Goal: Task Accomplishment & Management: Manage account settings

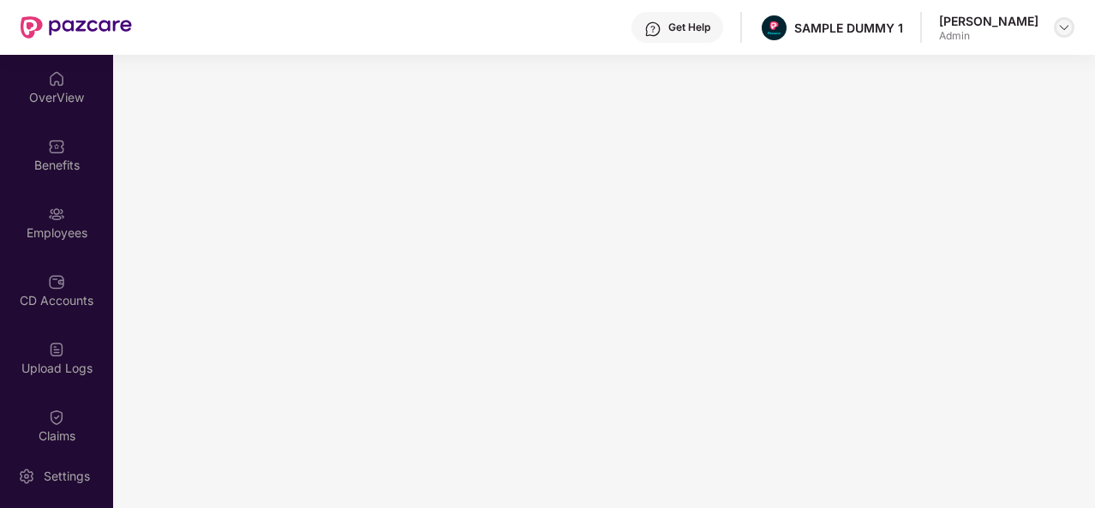
click at [1060, 22] on img at bounding box center [1064, 28] width 14 height 14
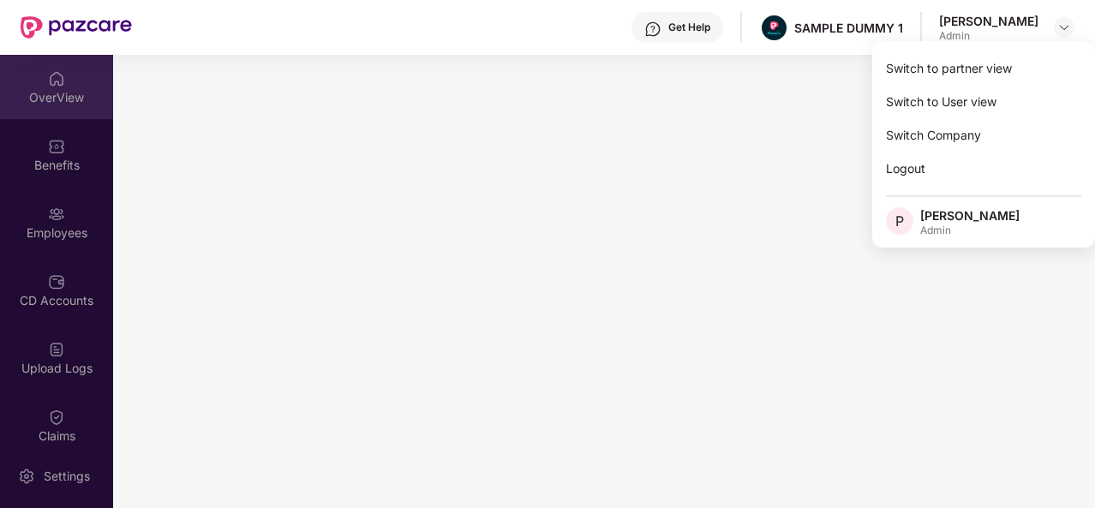
click at [41, 93] on div "OverView" at bounding box center [56, 97] width 113 height 17
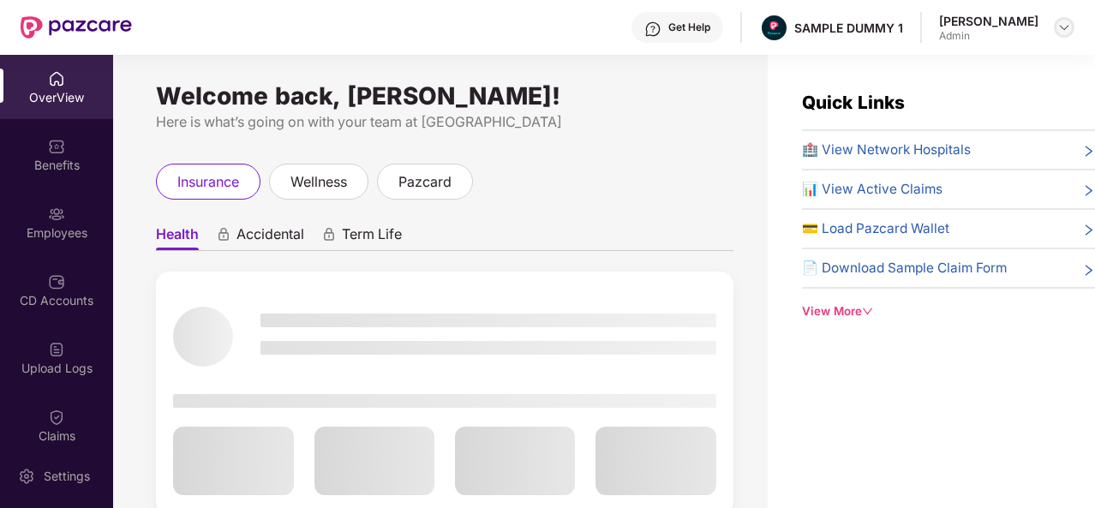
click at [1060, 30] on img at bounding box center [1064, 28] width 14 height 14
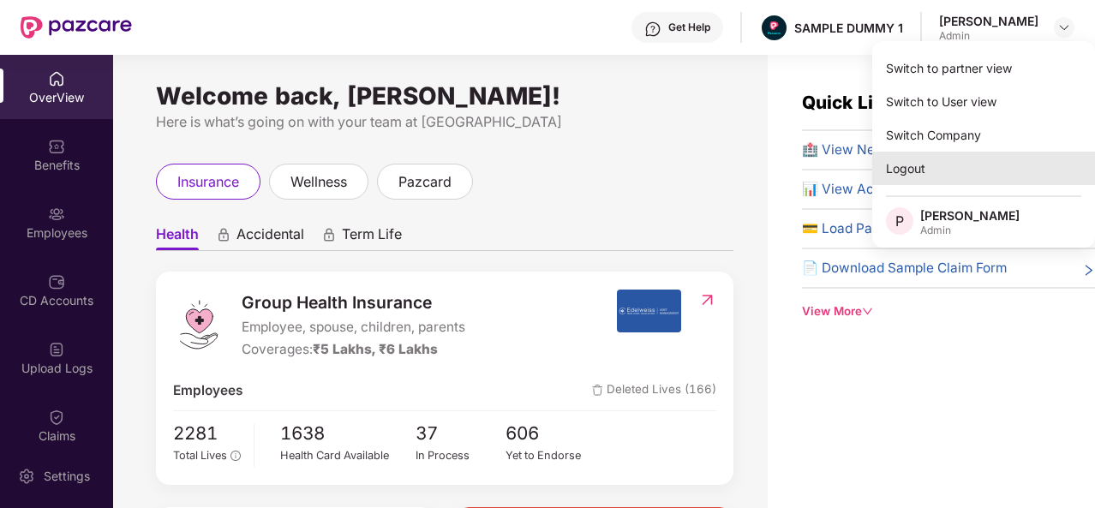
click at [931, 169] on div "Logout" at bounding box center [983, 168] width 223 height 33
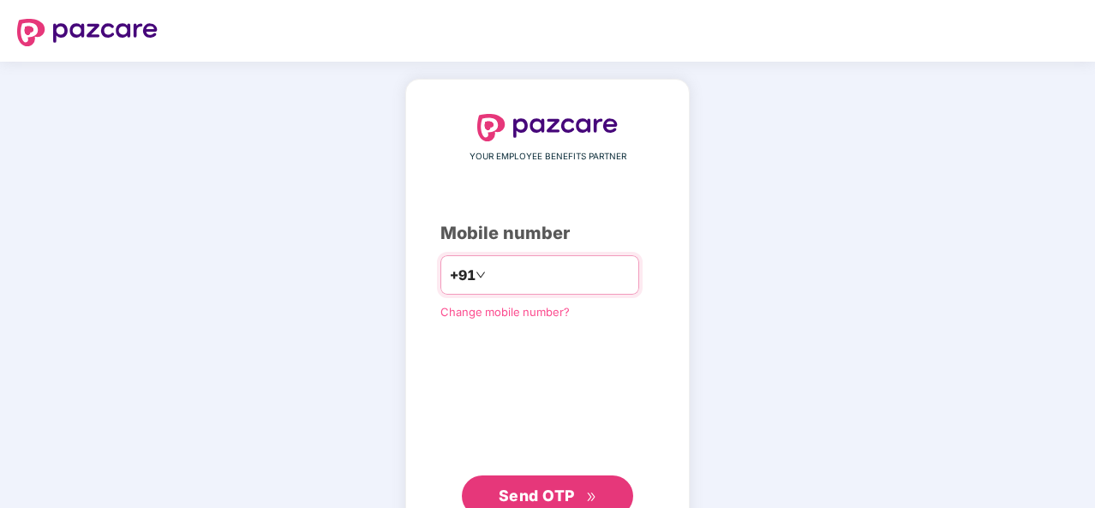
type input "**********"
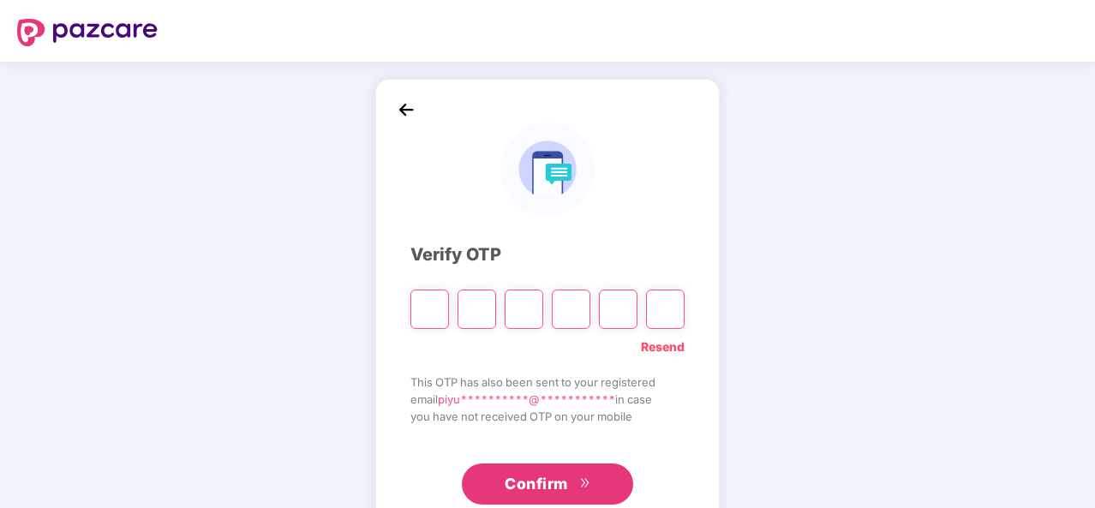
type input "*"
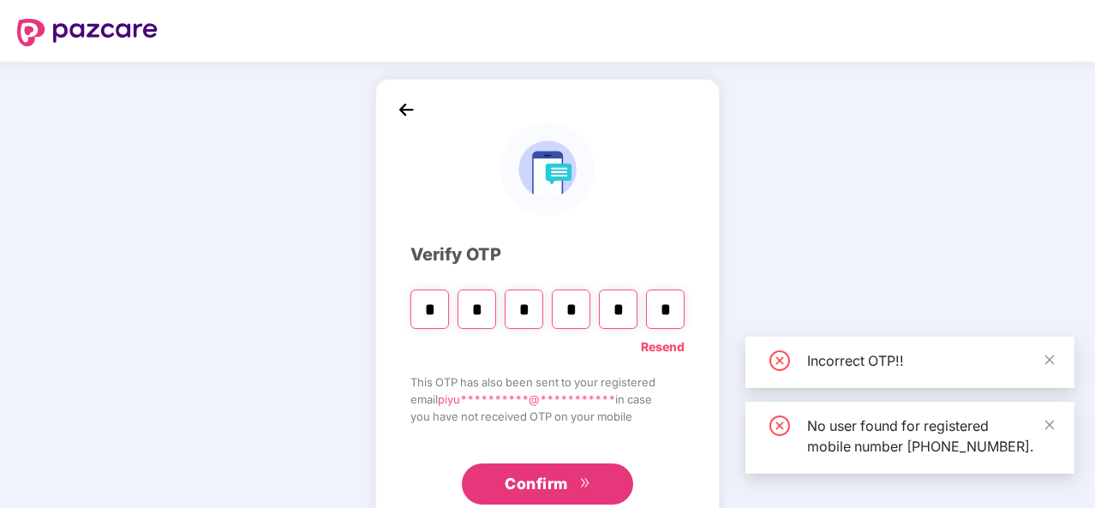
type input "*"
click at [486, 315] on input "*" at bounding box center [477, 309] width 39 height 39
type input "*"
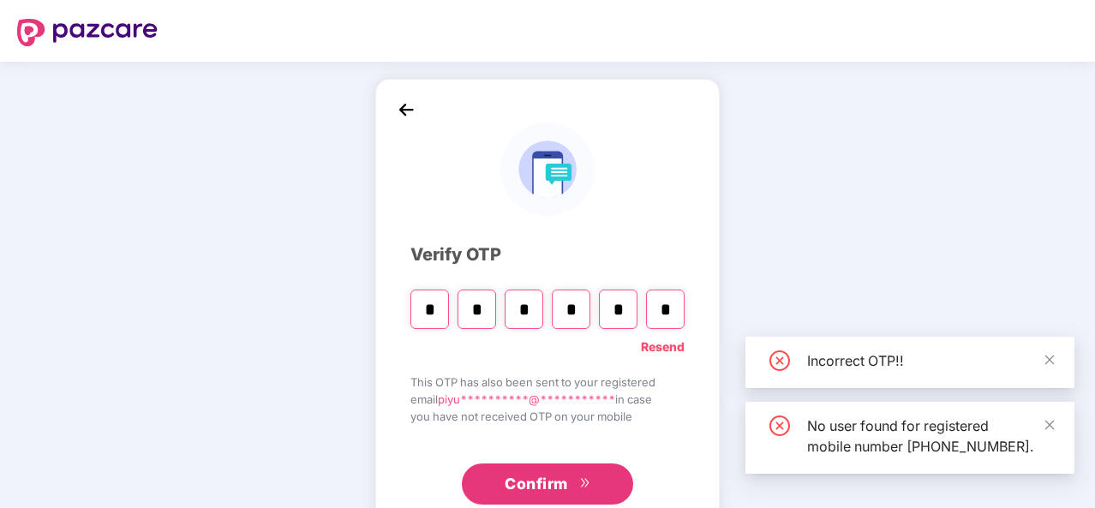
type input "*"
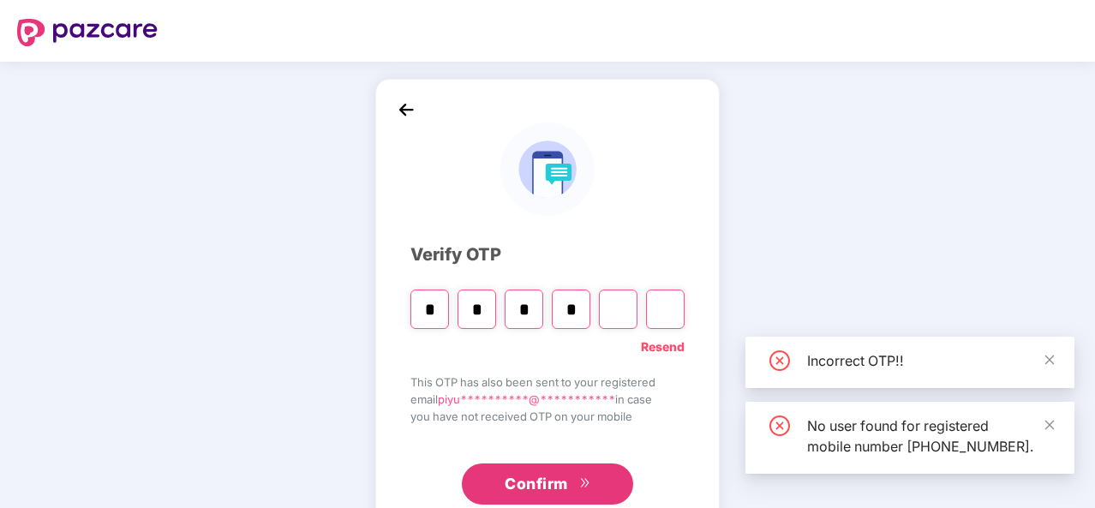
type input "*"
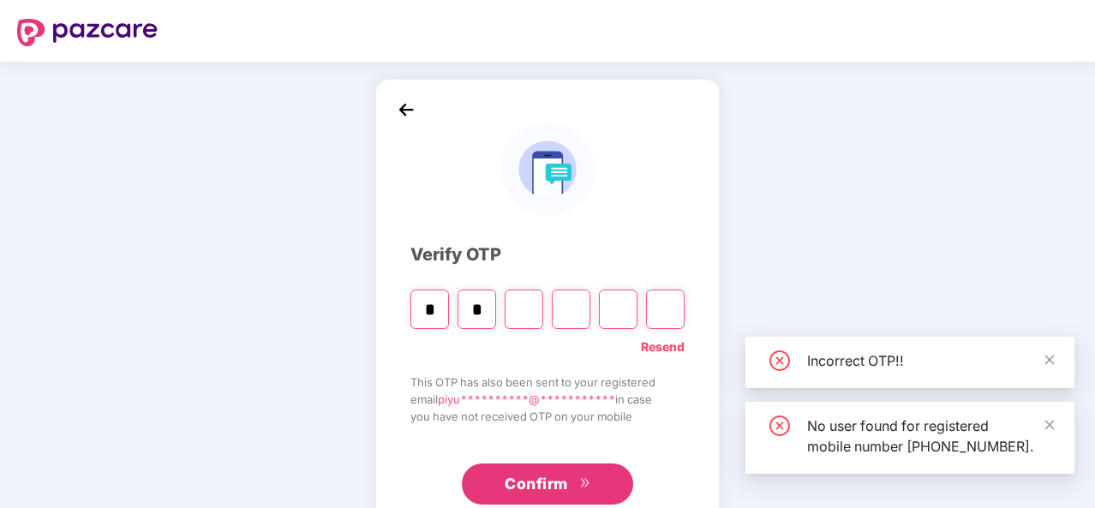
type input "*"
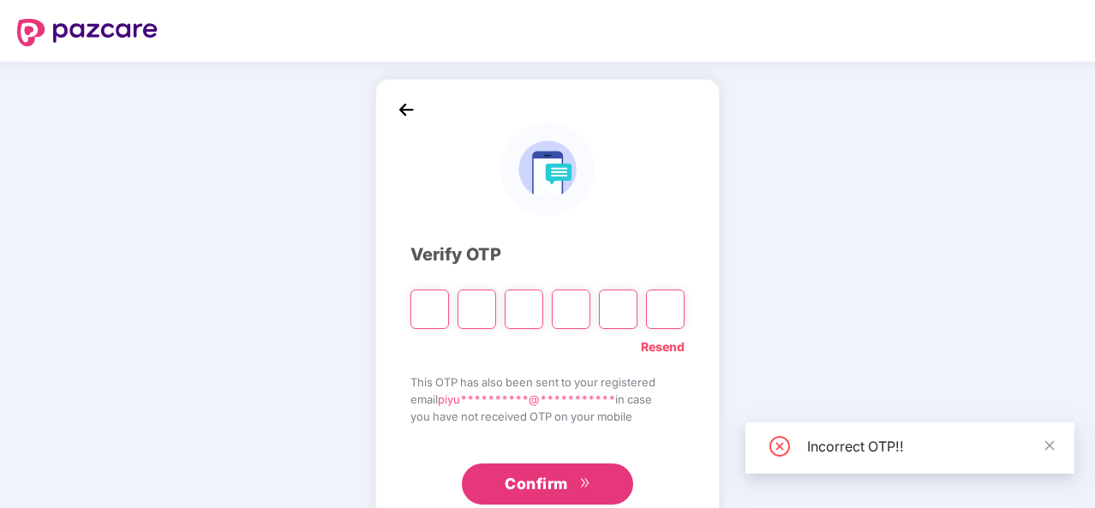
type input "*"
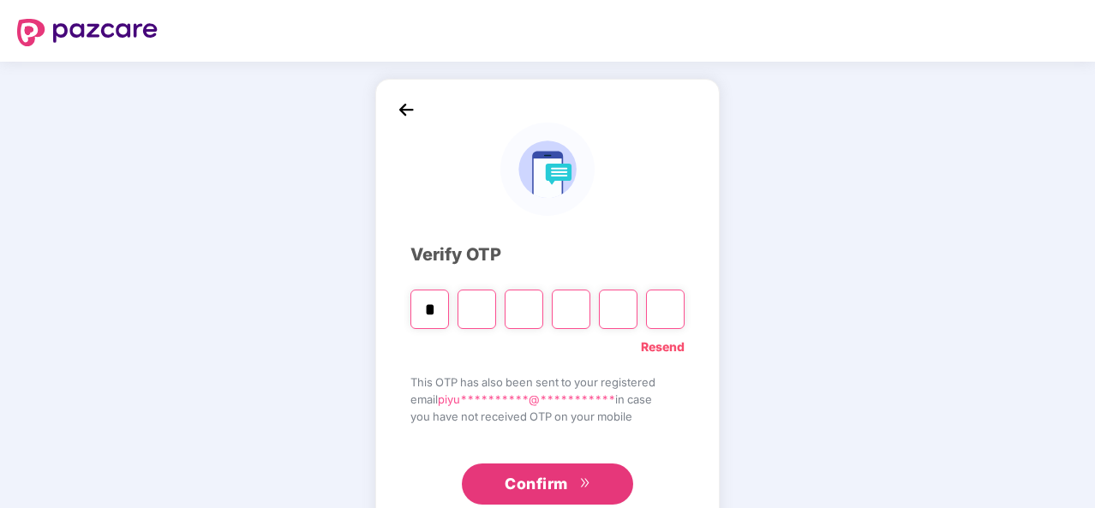
type input "*"
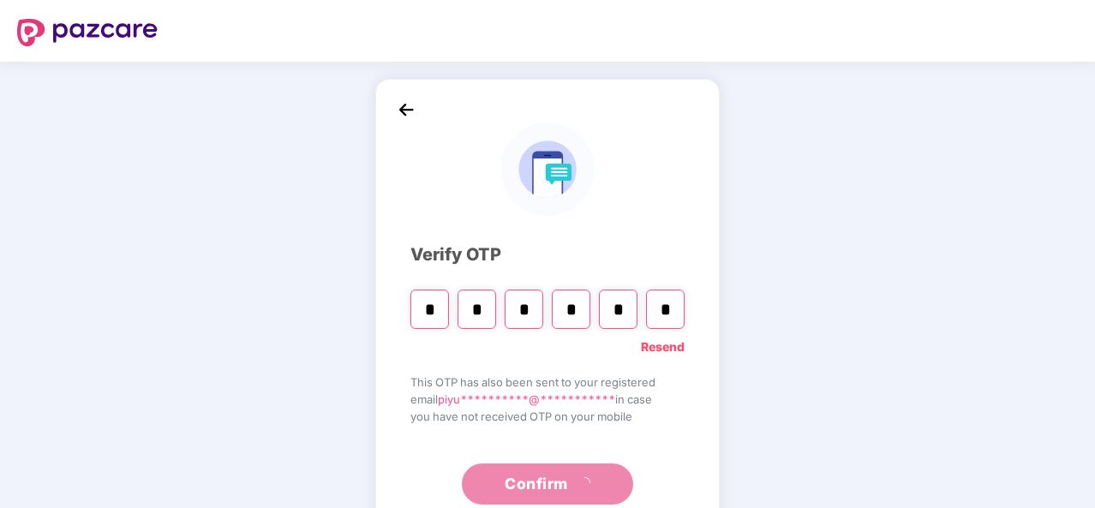
type input "*"
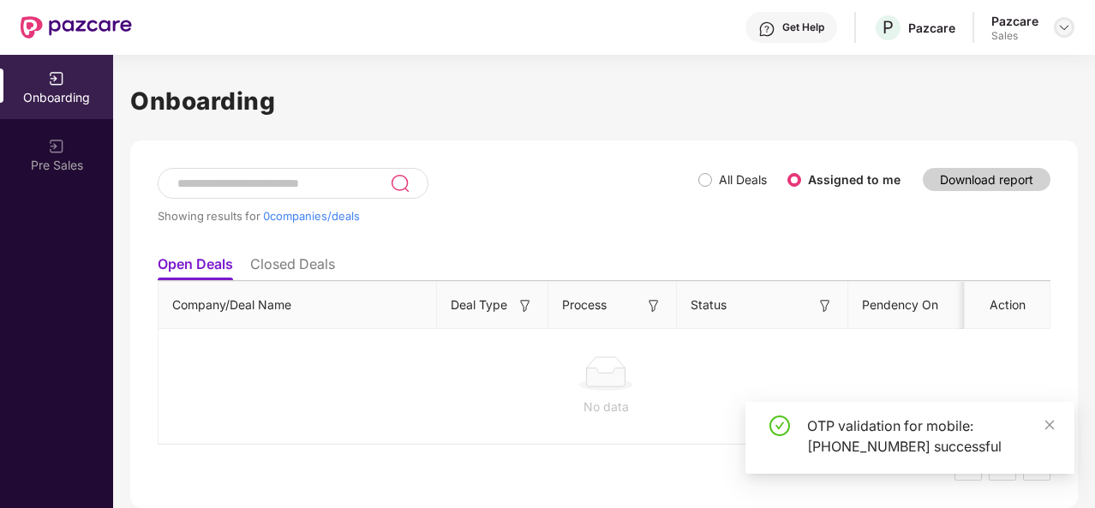
click at [1066, 28] on img at bounding box center [1064, 28] width 14 height 14
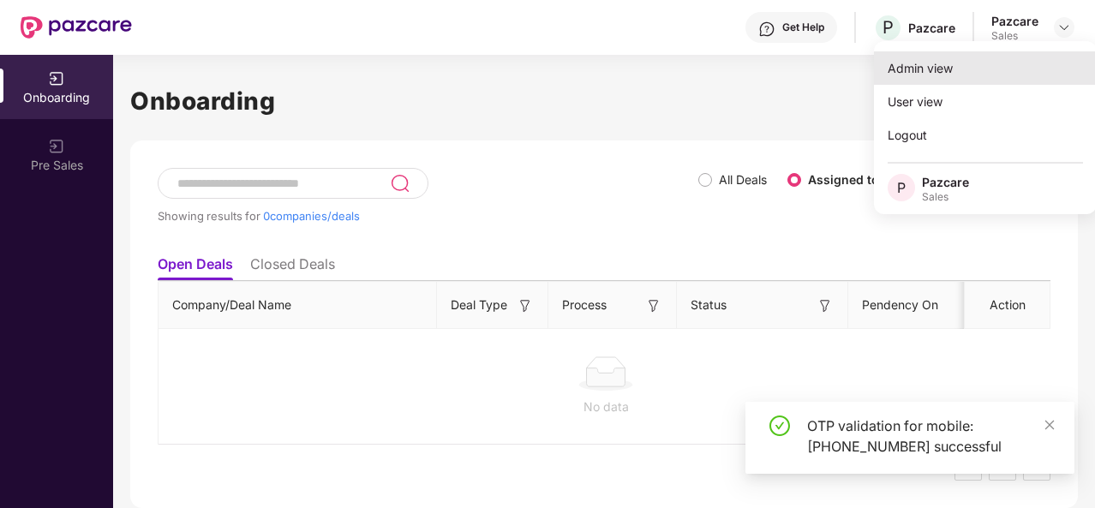
click at [910, 72] on div "Admin view" at bounding box center [985, 67] width 223 height 33
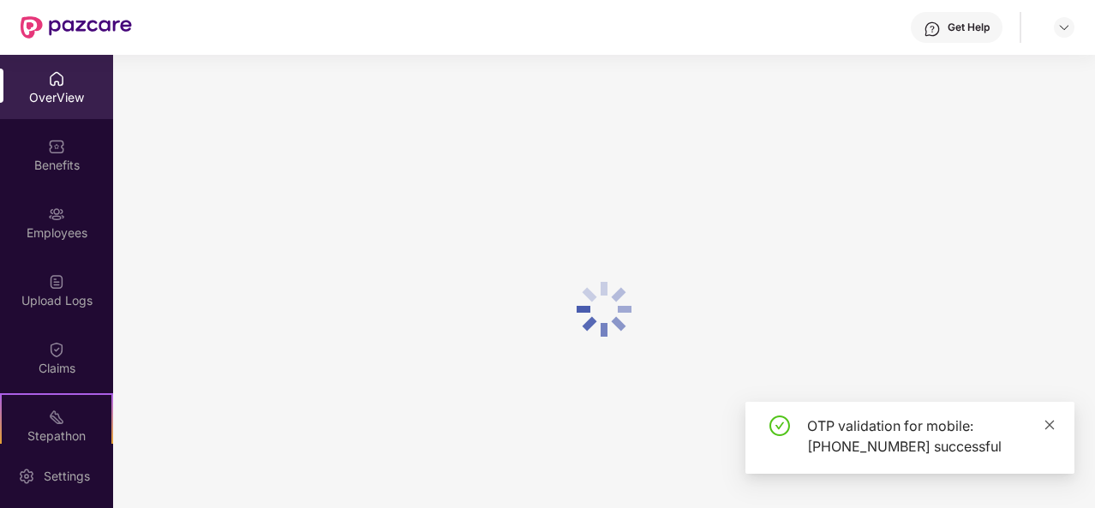
click at [1049, 428] on icon "close" at bounding box center [1050, 425] width 12 height 12
